Goal: Task Accomplishment & Management: Use online tool/utility

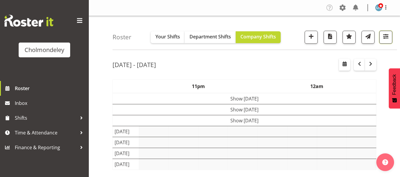
click at [383, 38] on span "button" at bounding box center [386, 37] width 8 height 8
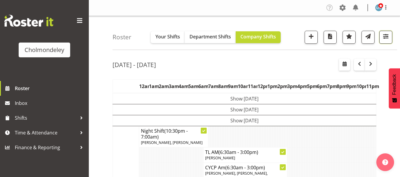
click at [389, 40] on span "button" at bounding box center [386, 37] width 8 height 8
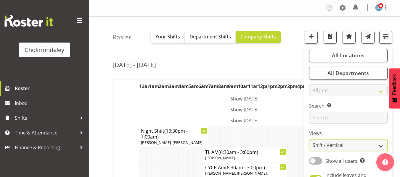
click at [336, 142] on select "Staff Role Shift - Horizontal Shift - Vertical Staff - Location" at bounding box center [348, 145] width 78 height 12
select select "shiftH"
click at [309, 139] on select "Staff Role Shift - Horizontal Shift - Vertical Staff - Location" at bounding box center [348, 145] width 78 height 12
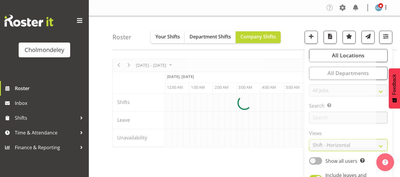
scroll to position [0, 1919]
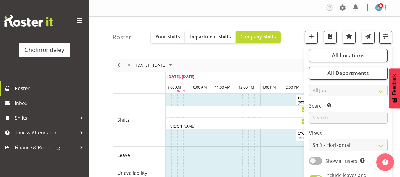
click at [209, 74] on td "[DATE], [DATE]" at bounding box center [236, 78] width 569 height 11
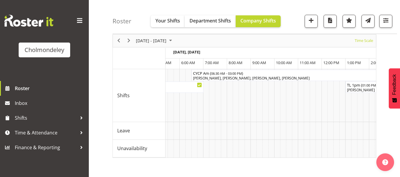
scroll to position [0, 2408]
